Goal: Task Accomplishment & Management: Complete application form

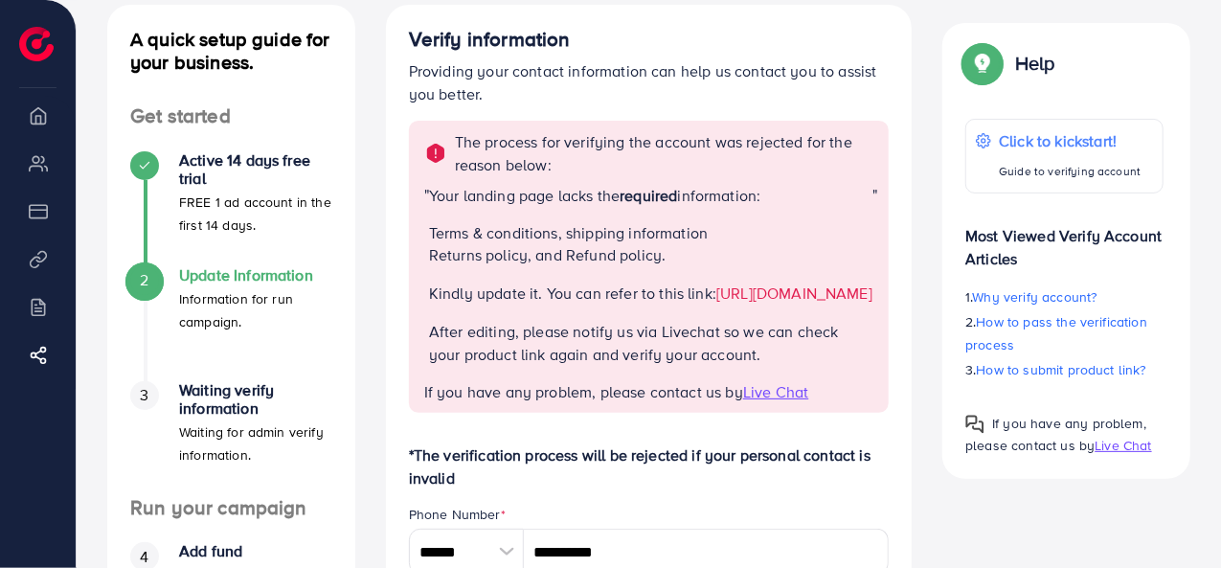
scroll to position [127, 0]
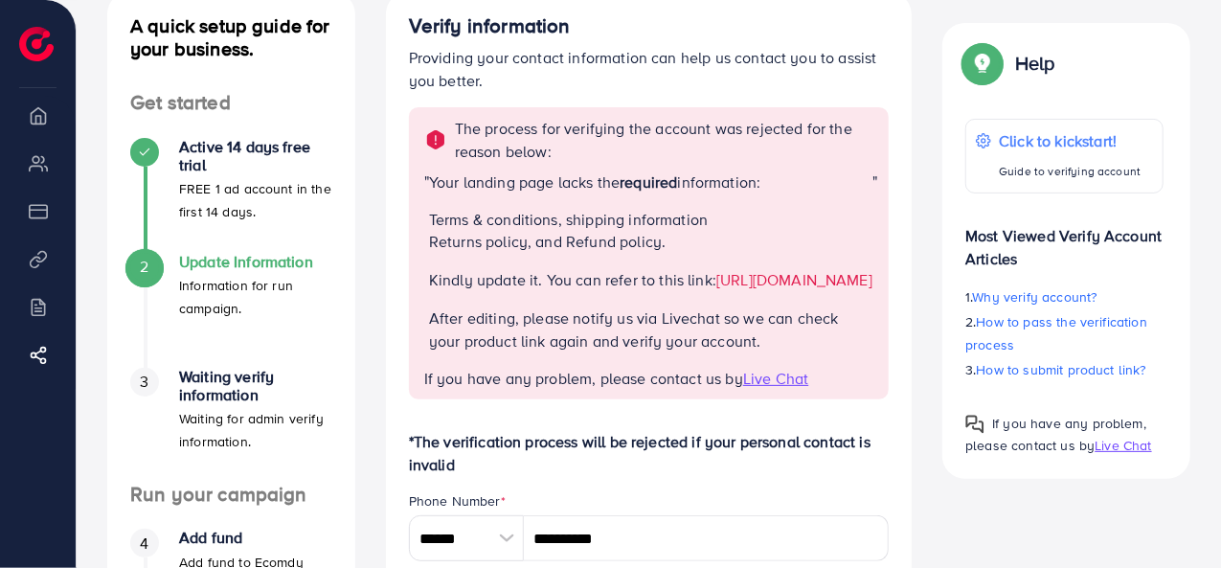
click at [780, 389] on span "Live Chat" at bounding box center [775, 378] width 65 height 21
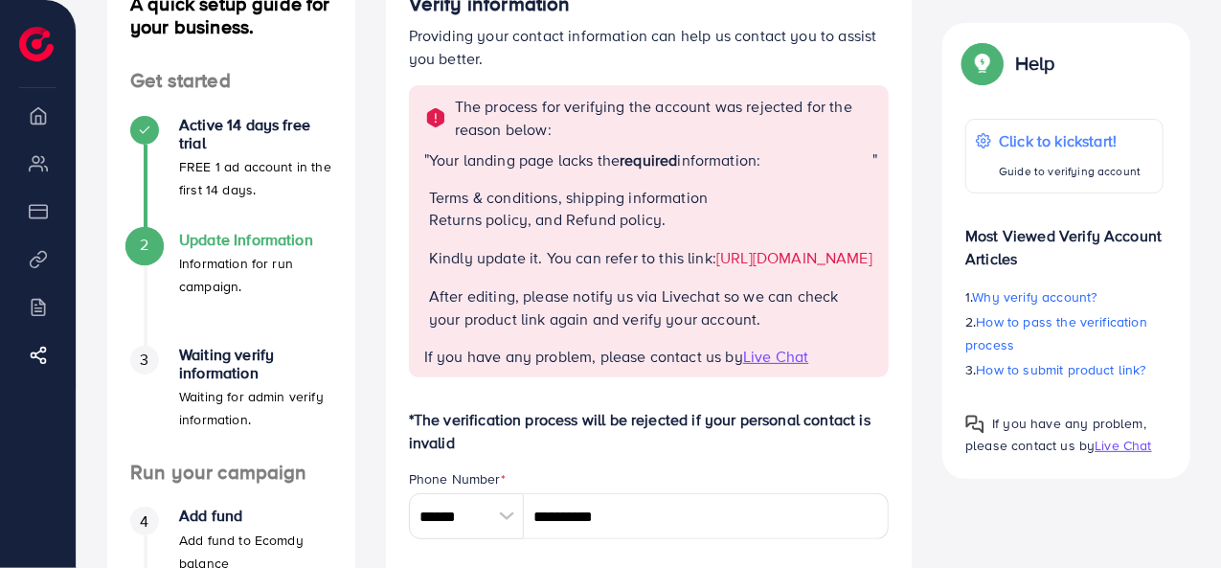
scroll to position [155, 0]
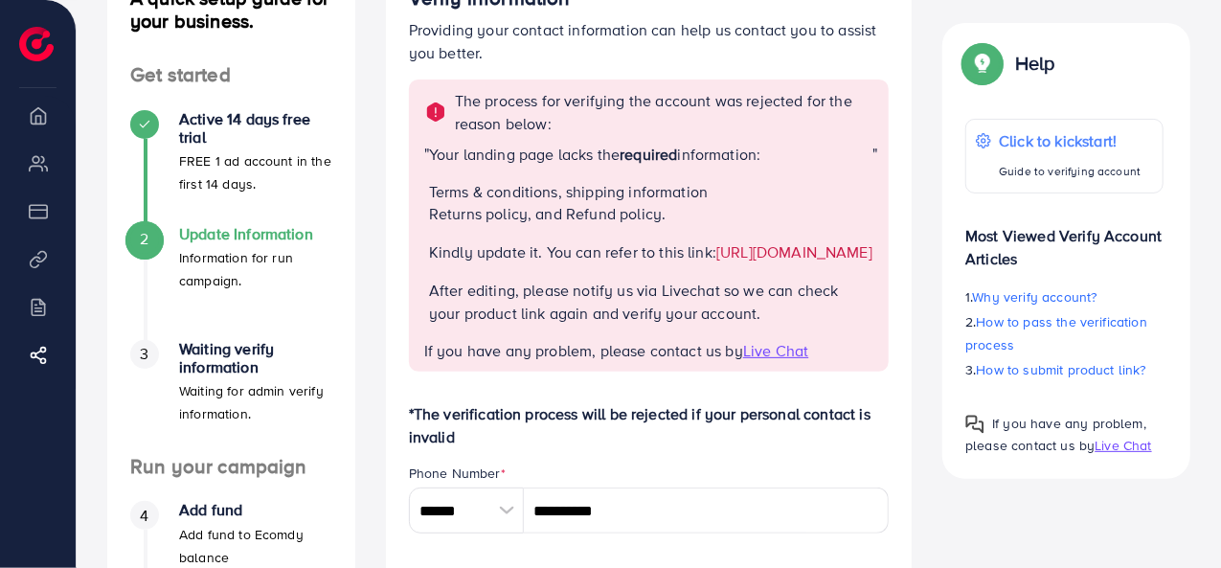
click at [718, 262] on link "[URL][DOMAIN_NAME]" at bounding box center [794, 251] width 156 height 21
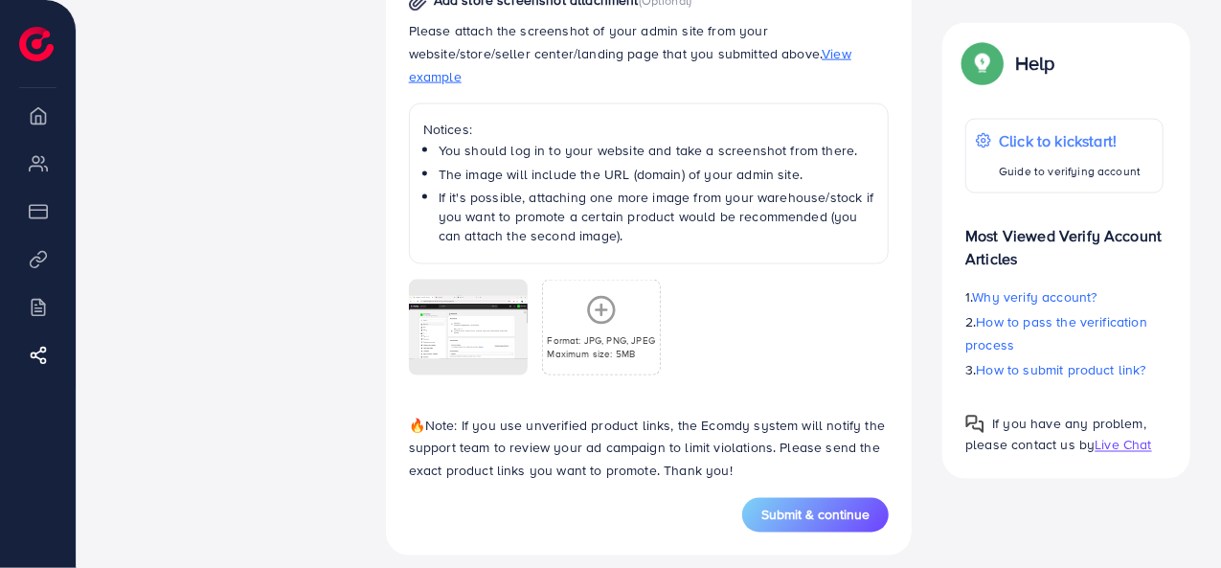
scroll to position [1437, 0]
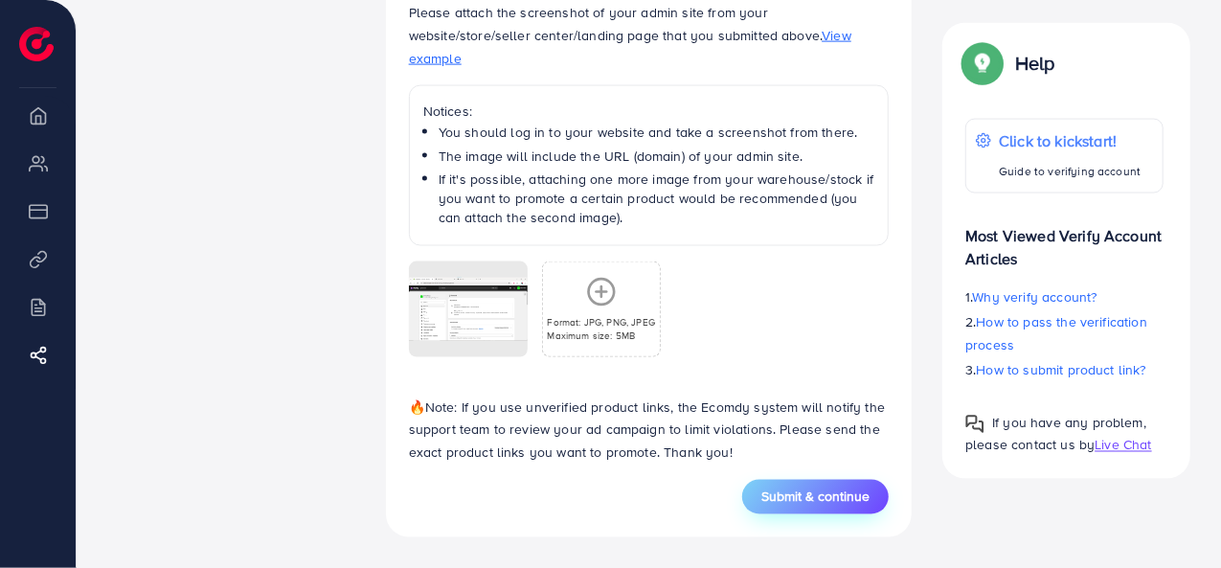
click at [816, 505] on span "Submit & continue" at bounding box center [815, 496] width 108 height 19
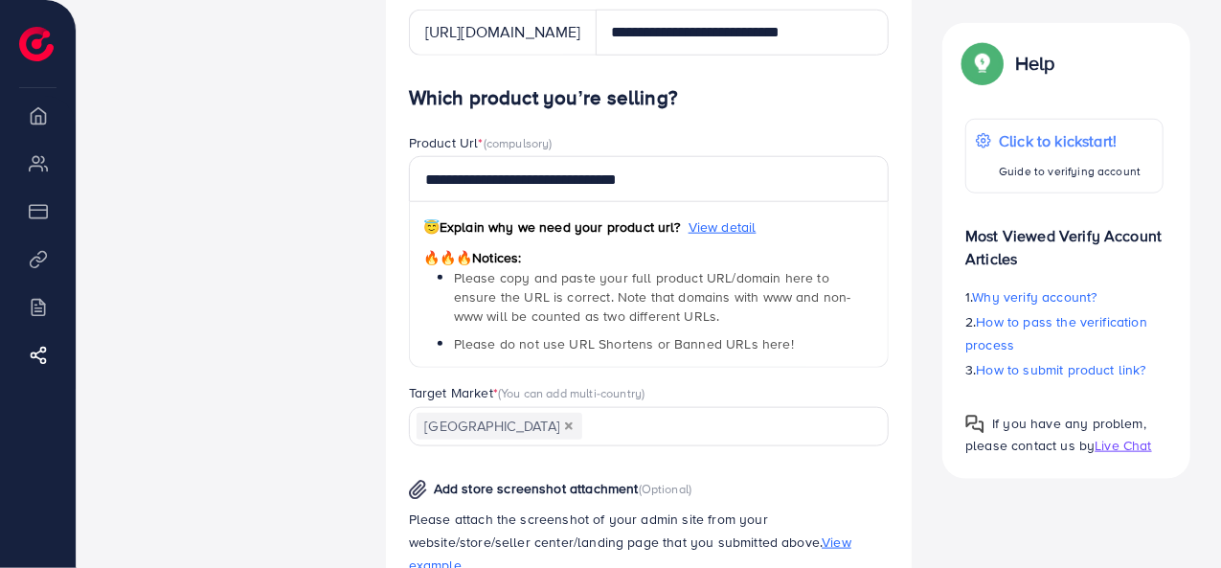
scroll to position [909, 0]
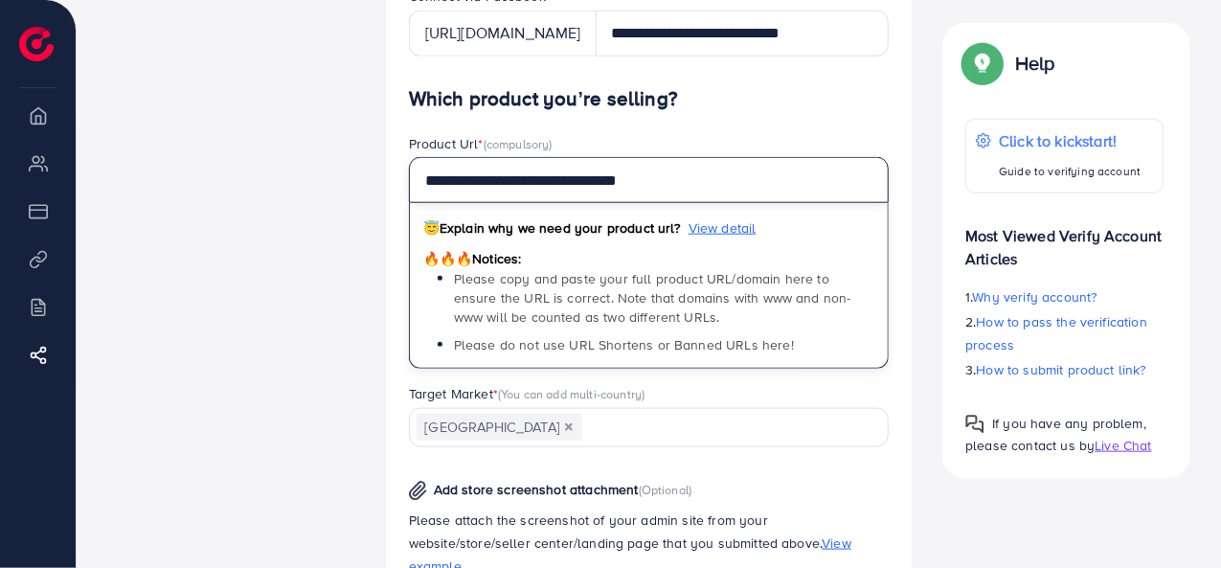
drag, startPoint x: 711, startPoint y: 227, endPoint x: 385, endPoint y: 177, distance: 330.2
click at [385, 177] on div "Verify information Providing your contact information can help us contact you t…" at bounding box center [648, 126] width 557 height 1835
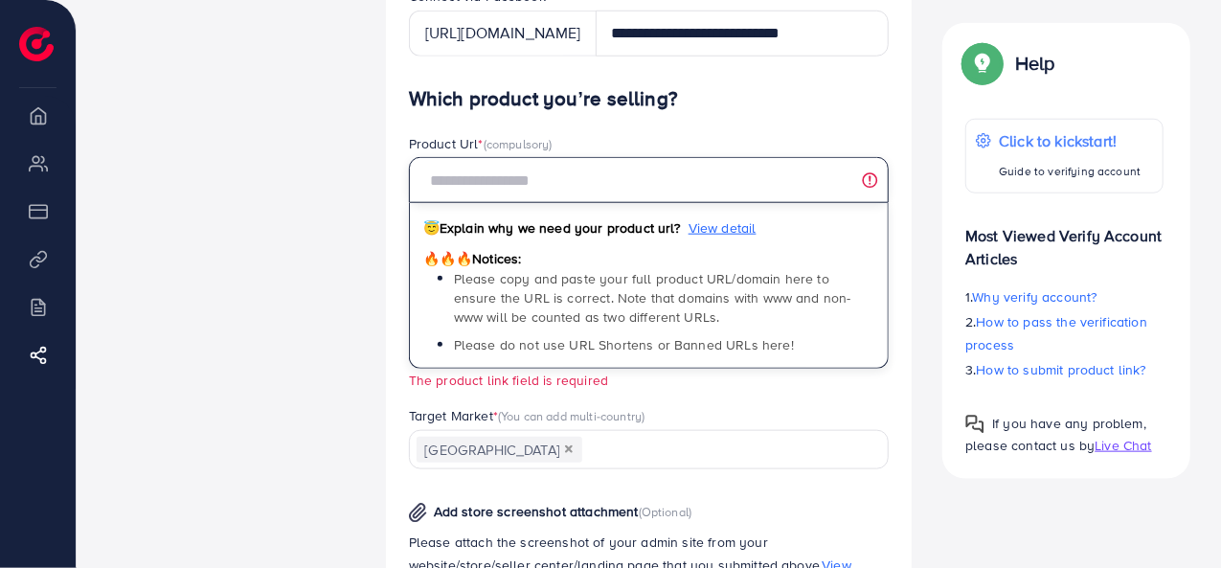
click at [536, 203] on input "text" at bounding box center [649, 180] width 481 height 46
paste input "**********"
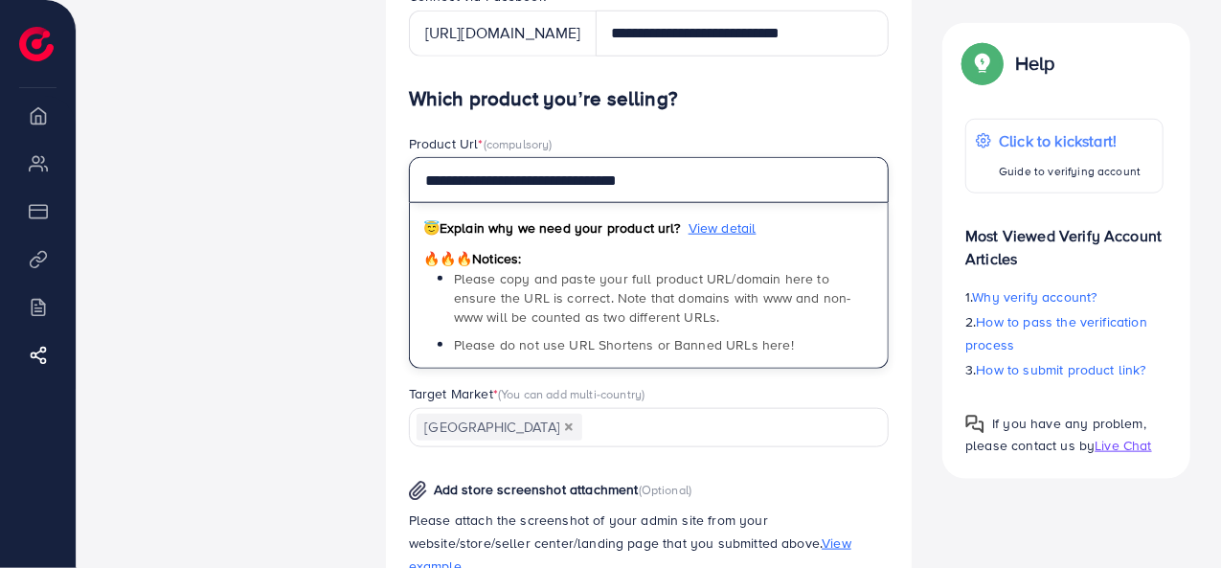
type input "**********"
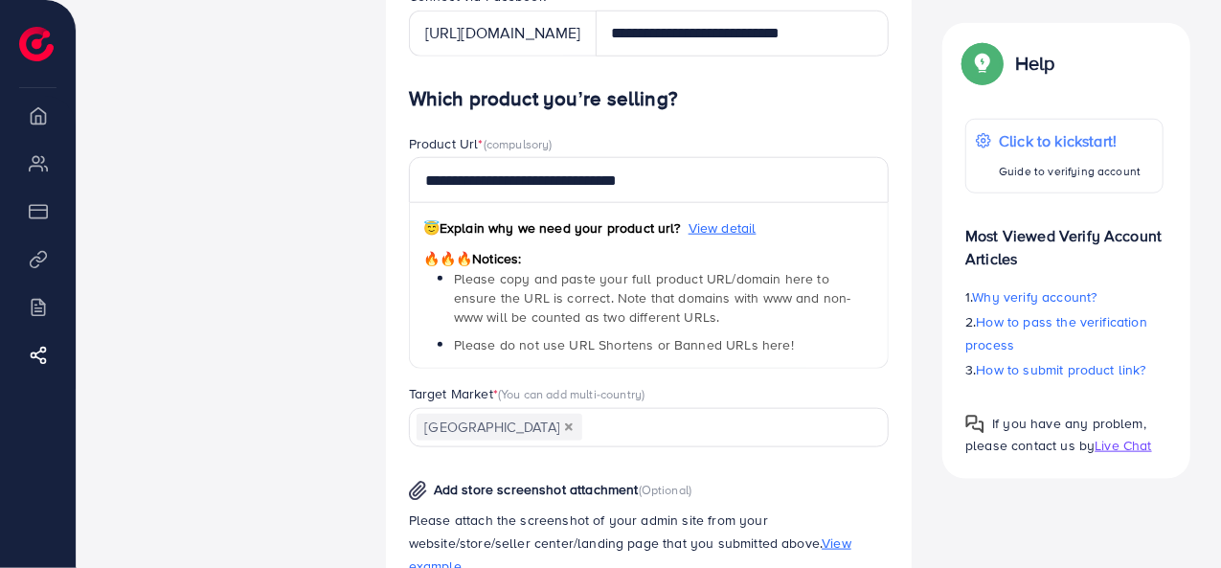
click at [340, 237] on div "A quick setup guide for your business. Get started Active 14 days free trial FR…" at bounding box center [231, 126] width 279 height 1835
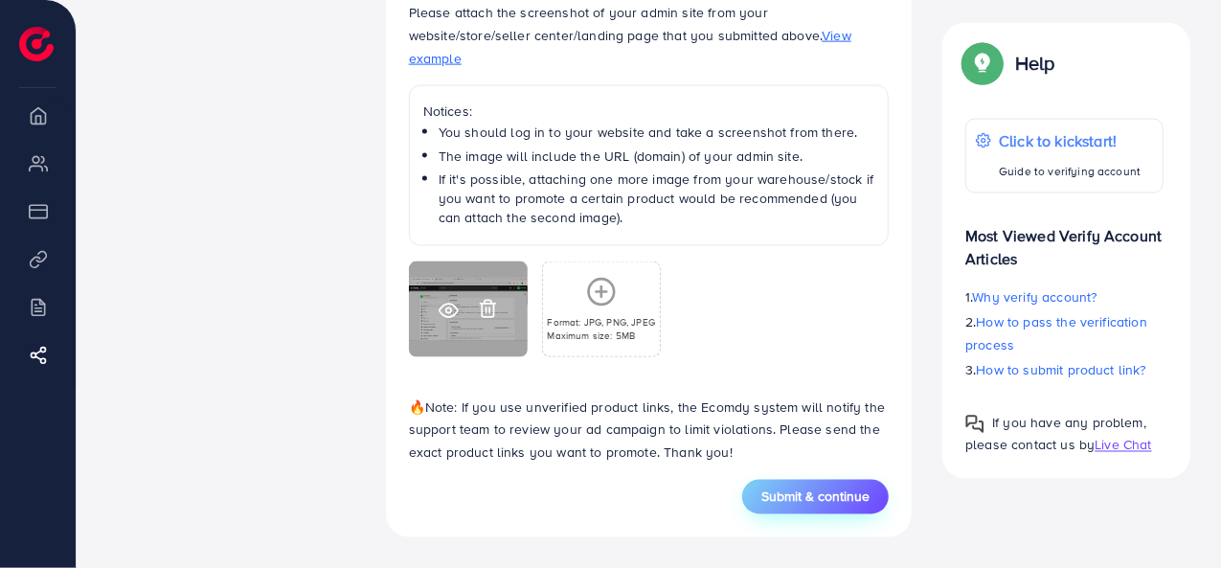
click at [445, 313] on icon at bounding box center [448, 311] width 20 height 20
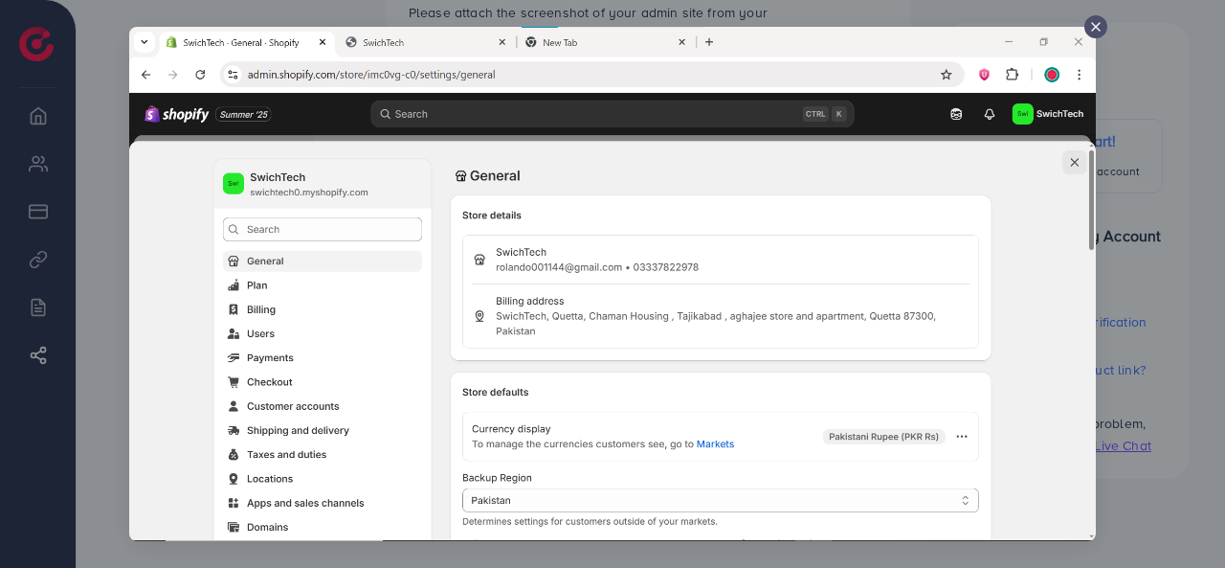
click at [1109, 36] on div at bounding box center [612, 284] width 1225 height 568
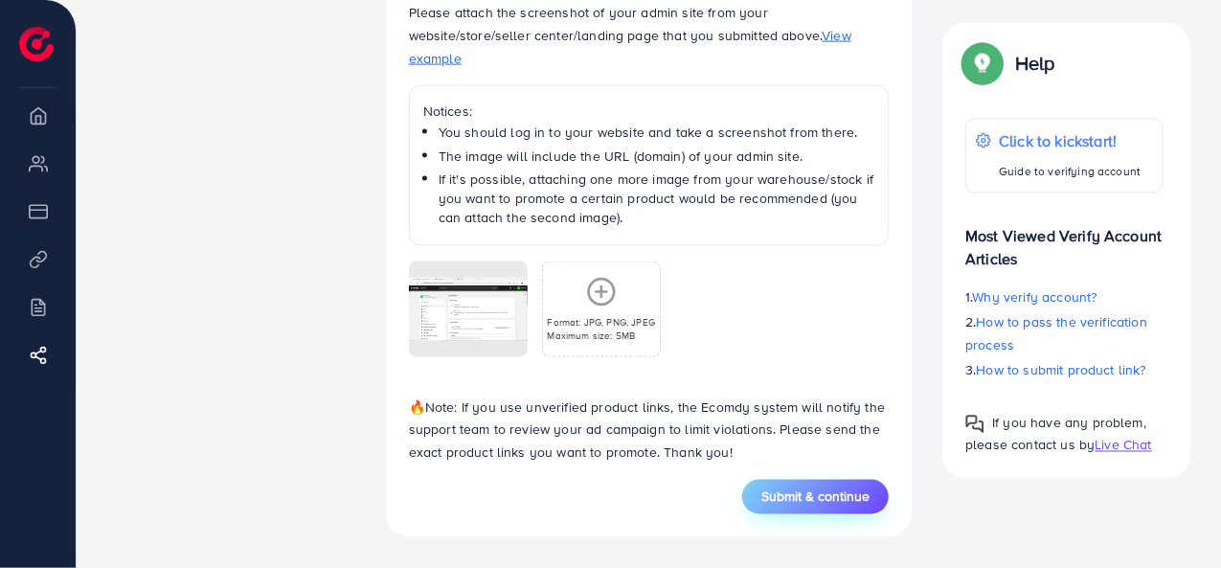
click at [815, 505] on span "Submit & continue" at bounding box center [815, 496] width 108 height 19
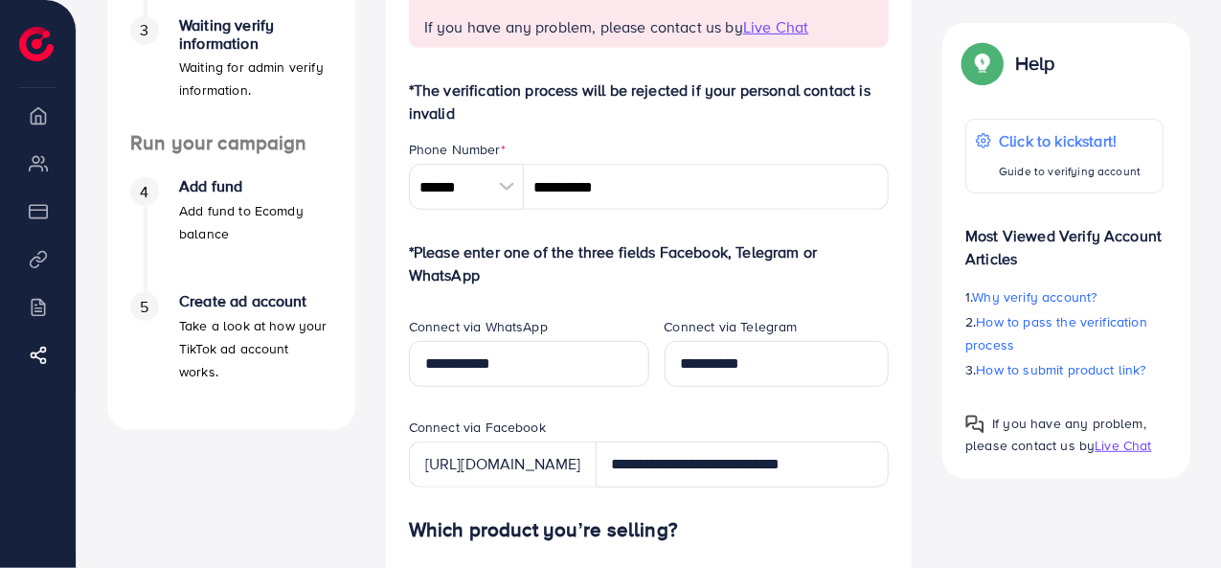
scroll to position [482, 0]
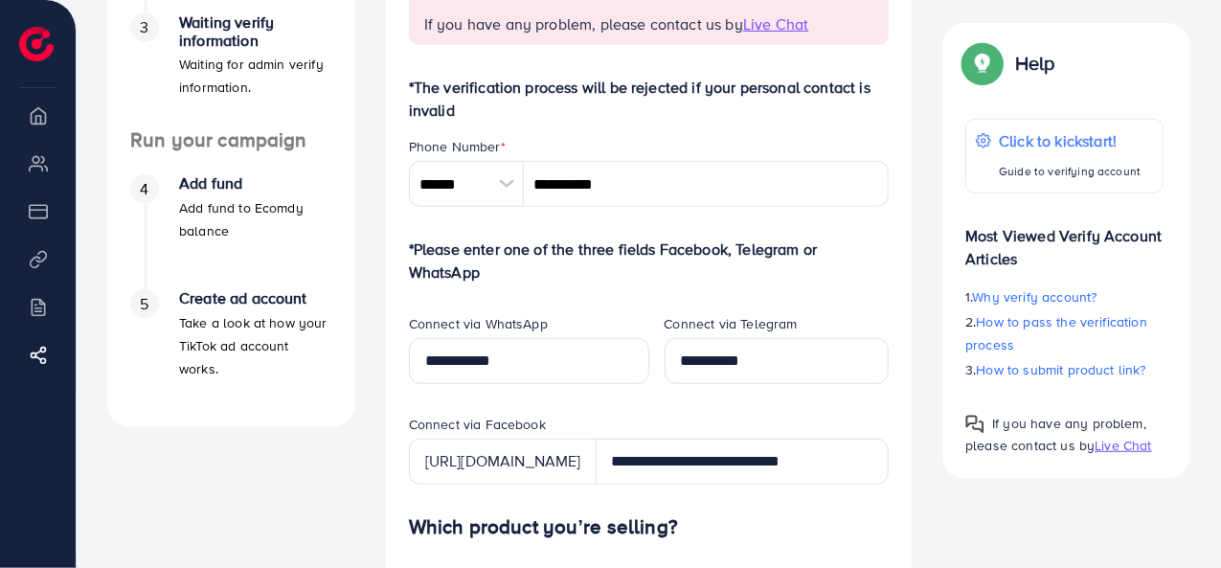
click at [1117, 441] on span "Live Chat" at bounding box center [1122, 445] width 56 height 19
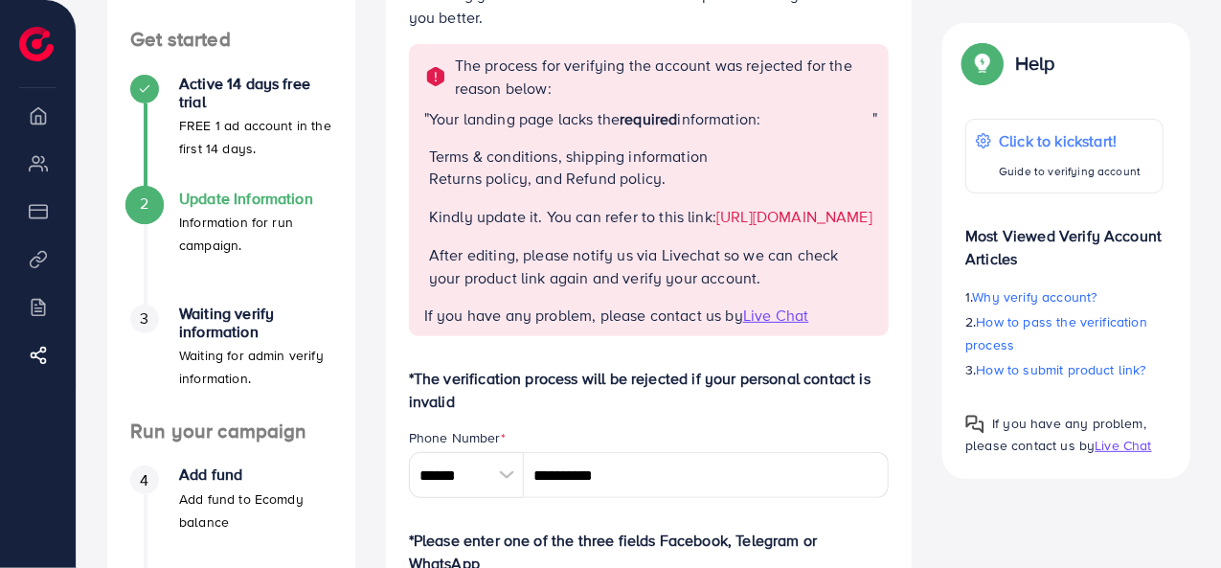
scroll to position [188, 0]
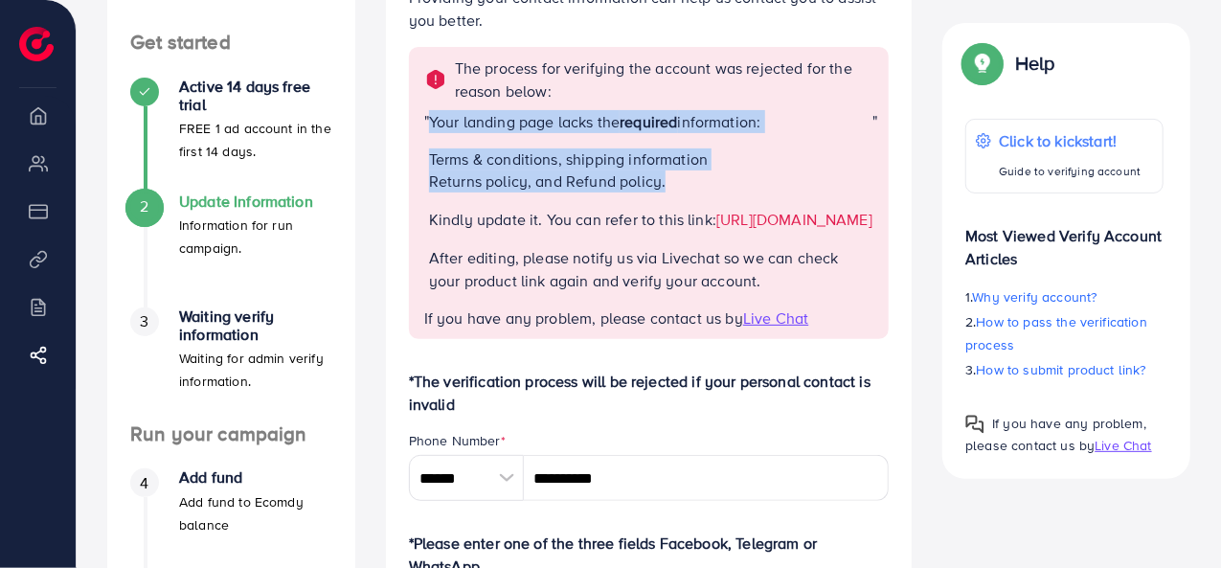
drag, startPoint x: 427, startPoint y: 161, endPoint x: 681, endPoint y: 179, distance: 254.3
click at [681, 179] on div "" Your landing page lacks the required information: Terms & conditions, shippin…" at bounding box center [651, 208] width 454 height 197
click at [681, 179] on li "Returns policy, and Refund policy." at bounding box center [650, 181] width 443 height 22
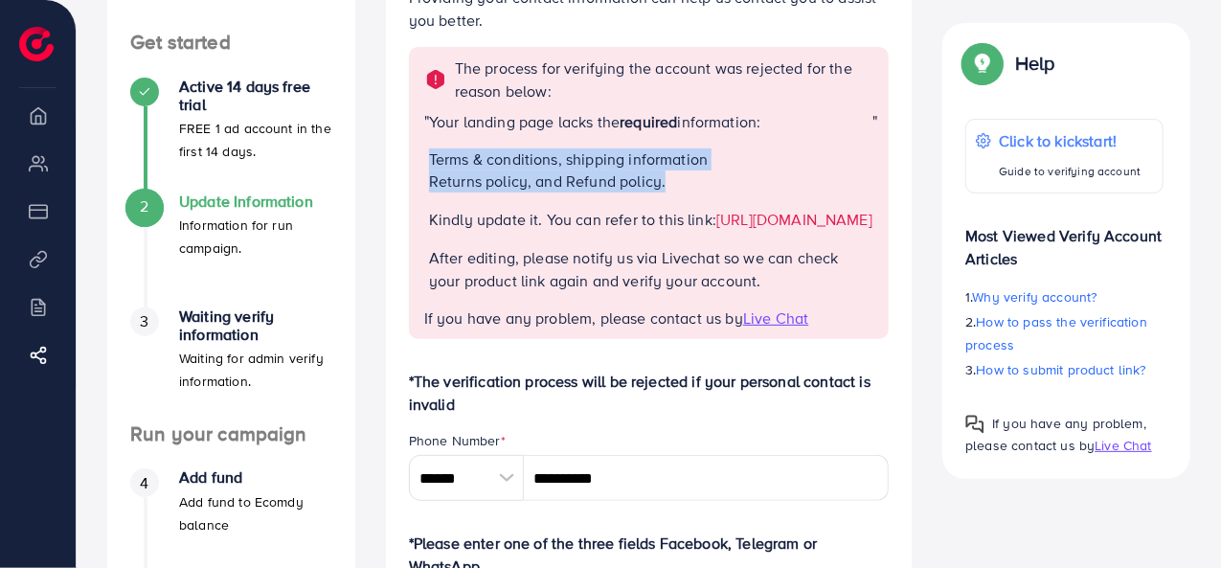
drag, startPoint x: 432, startPoint y: 156, endPoint x: 677, endPoint y: 177, distance: 246.0
click at [677, 177] on ul "Terms & conditions, shipping information Returns policy, and Refund policy." at bounding box center [650, 170] width 443 height 44
copy ul "Terms & conditions, shipping information Returns policy, and Refund policy."
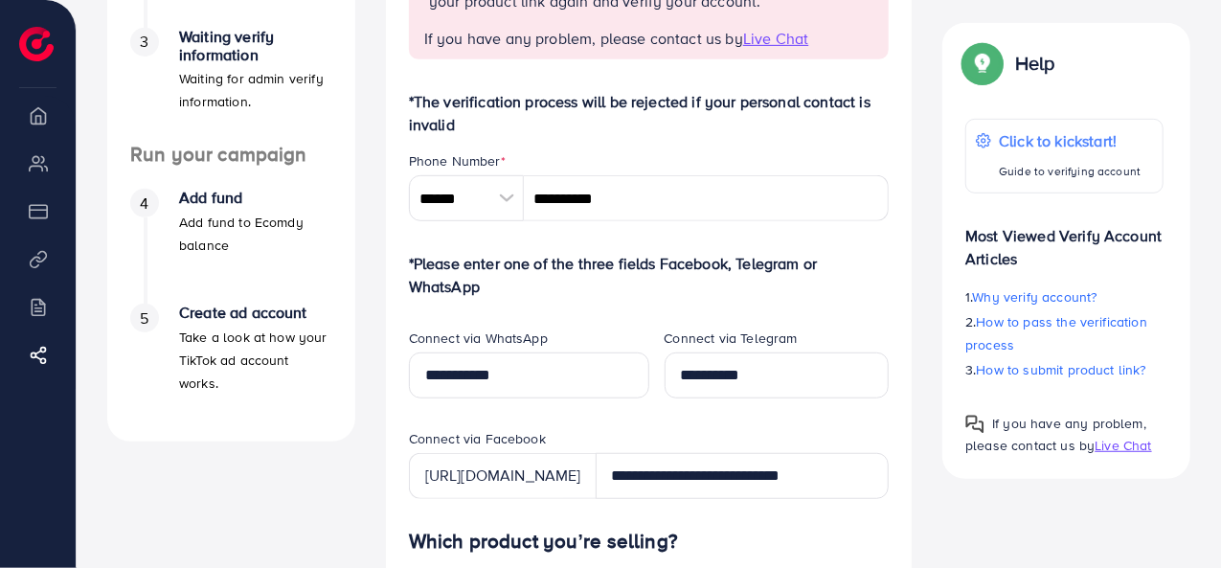
scroll to position [492, 0]
